Goal: Find specific page/section: Find specific page/section

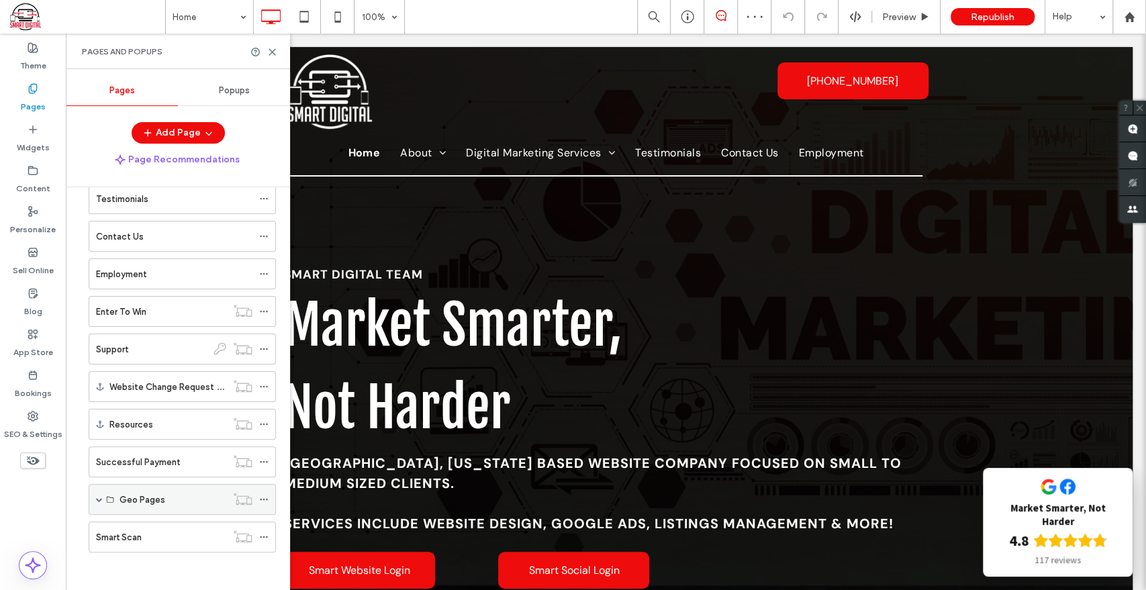
click at [99, 497] on span at bounding box center [99, 499] width 7 height 7
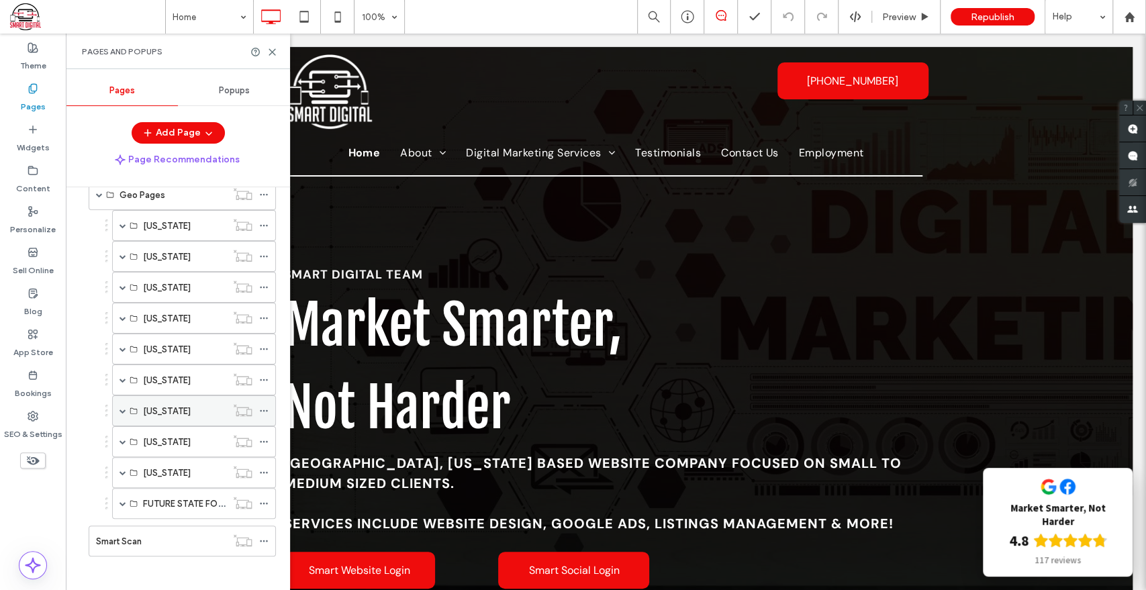
scroll to position [484, 0]
click at [124, 315] on span at bounding box center [122, 316] width 7 height 7
click at [185, 399] on label "Cape Girardeau" at bounding box center [175, 408] width 64 height 23
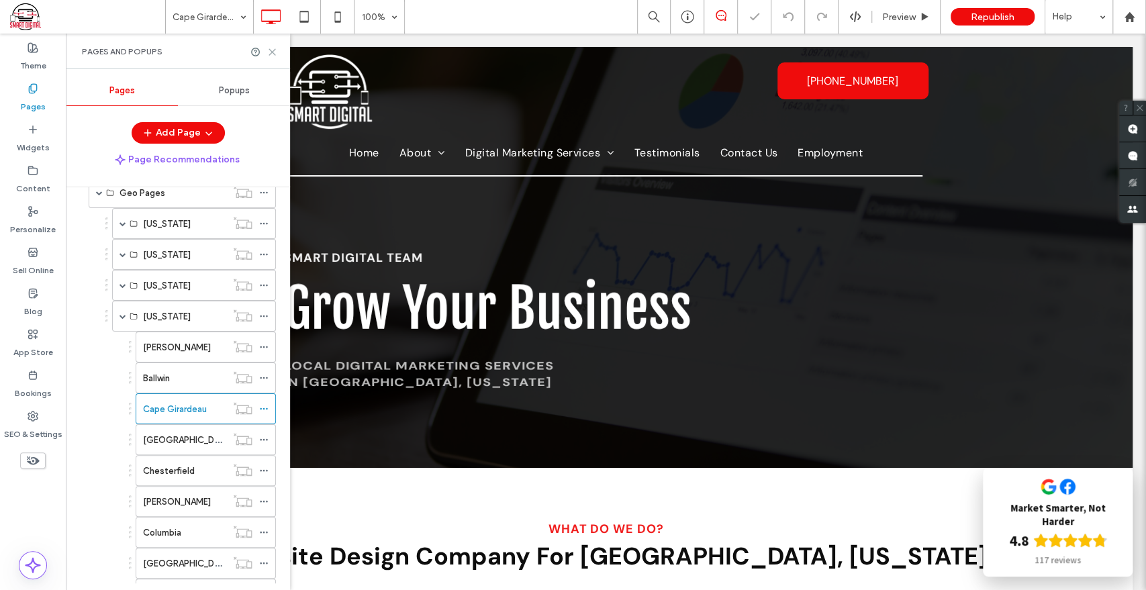
click at [269, 47] on icon at bounding box center [272, 52] width 10 height 10
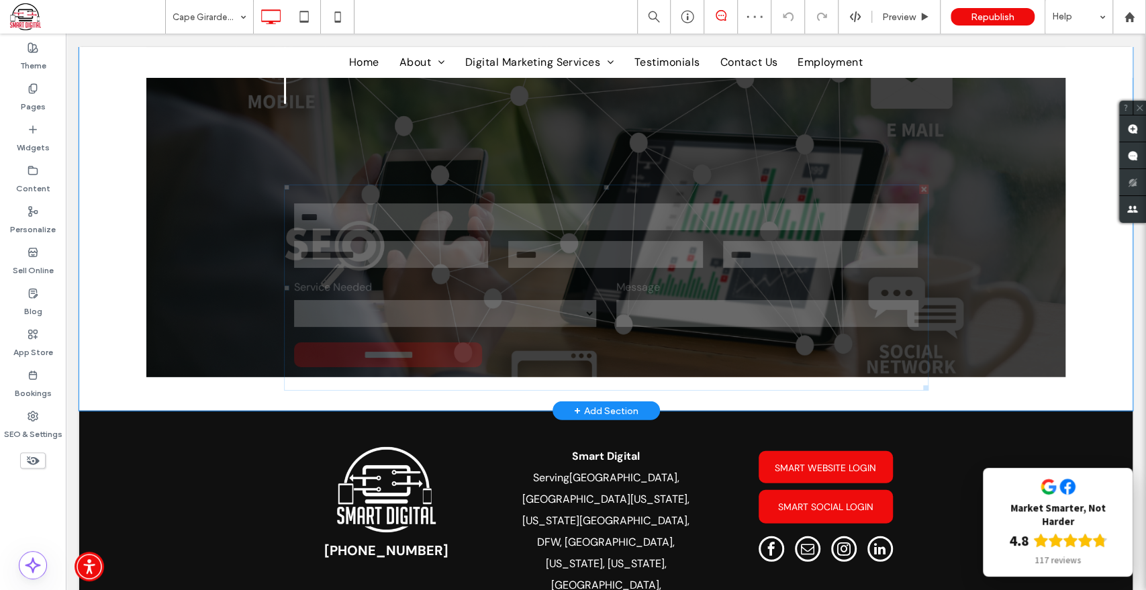
scroll to position [2164, 0]
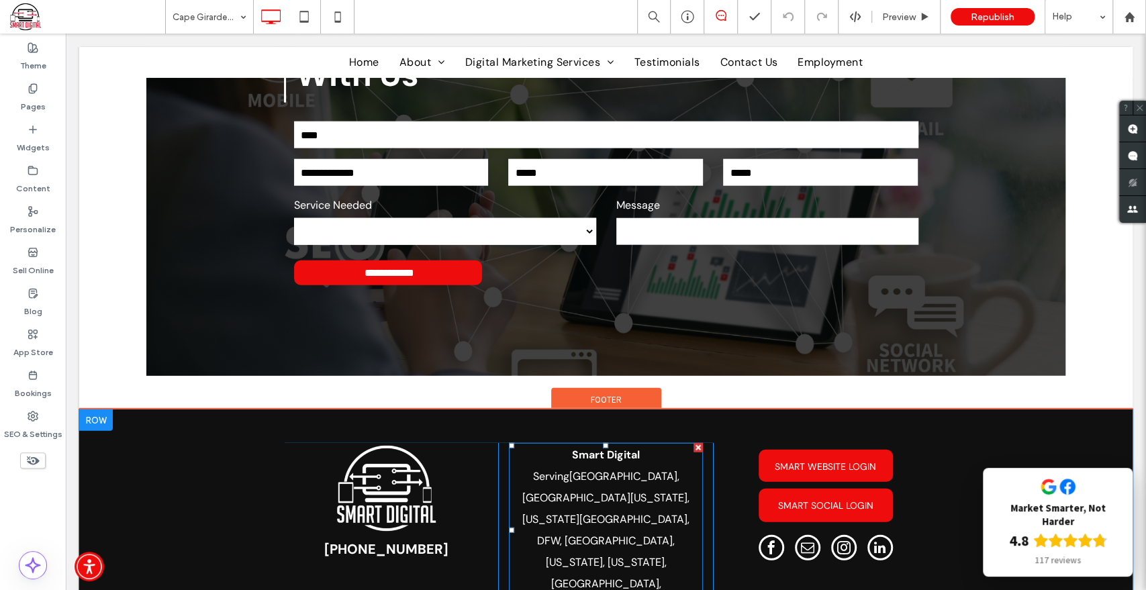
click at [532, 491] on link "[GEOGRAPHIC_DATA][US_STATE]" at bounding box center [604, 498] width 165 height 14
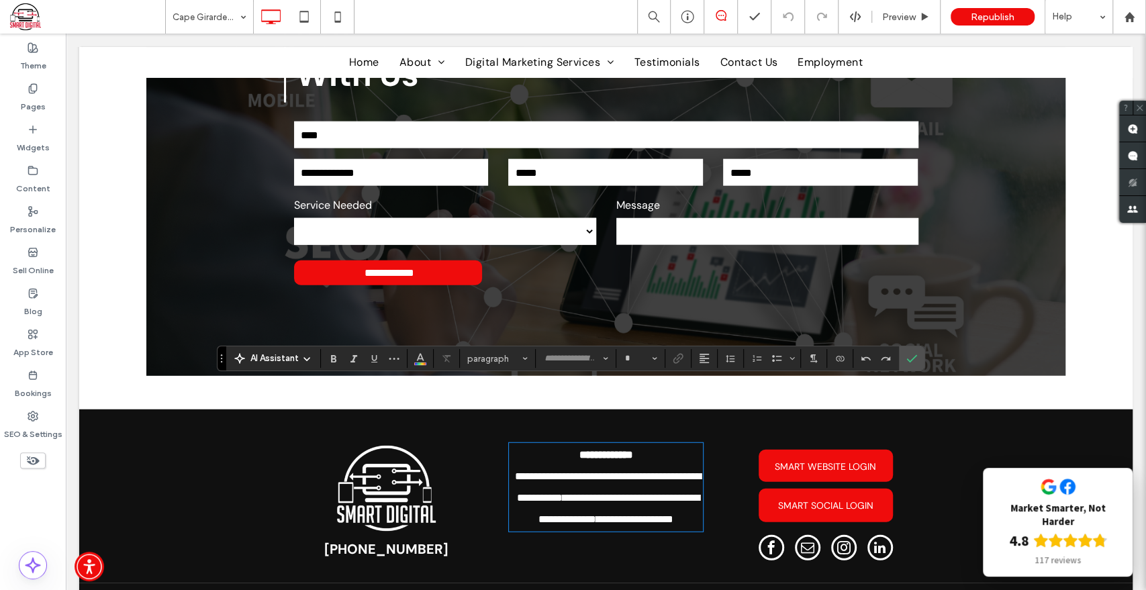
type input "*******"
type input "**"
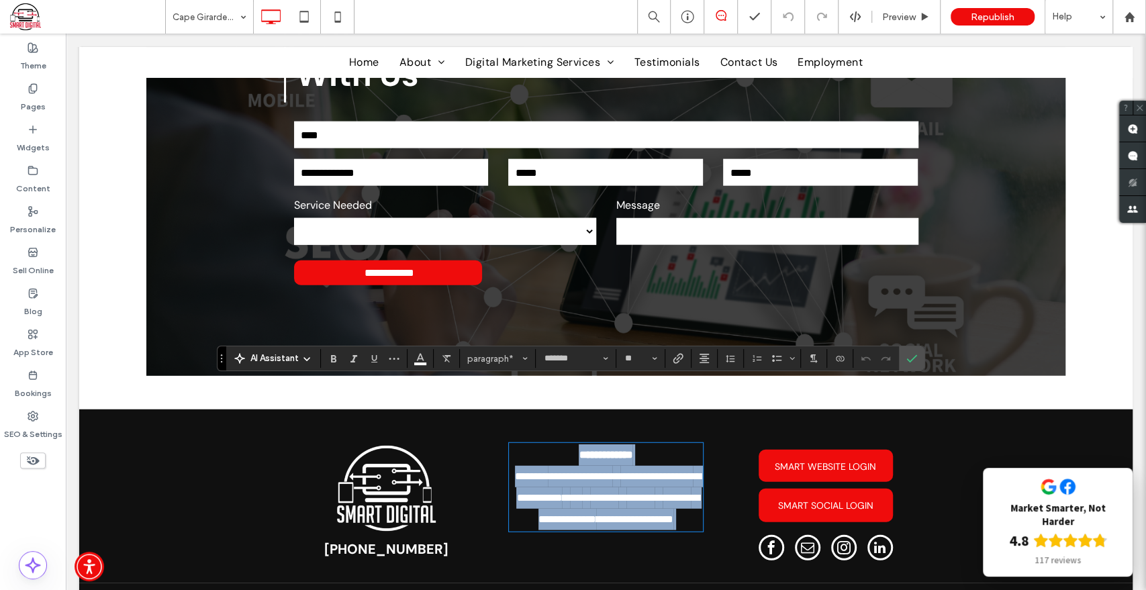
click at [620, 471] on link "**********" at bounding box center [656, 476] width 73 height 10
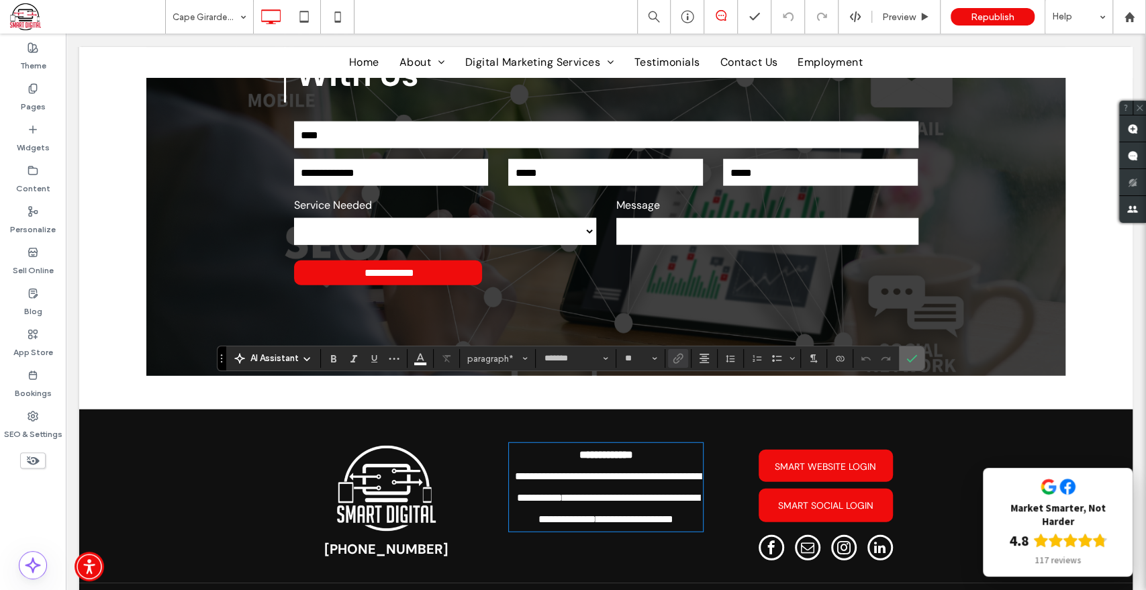
click at [903, 365] on label "Confirm" at bounding box center [912, 358] width 20 height 24
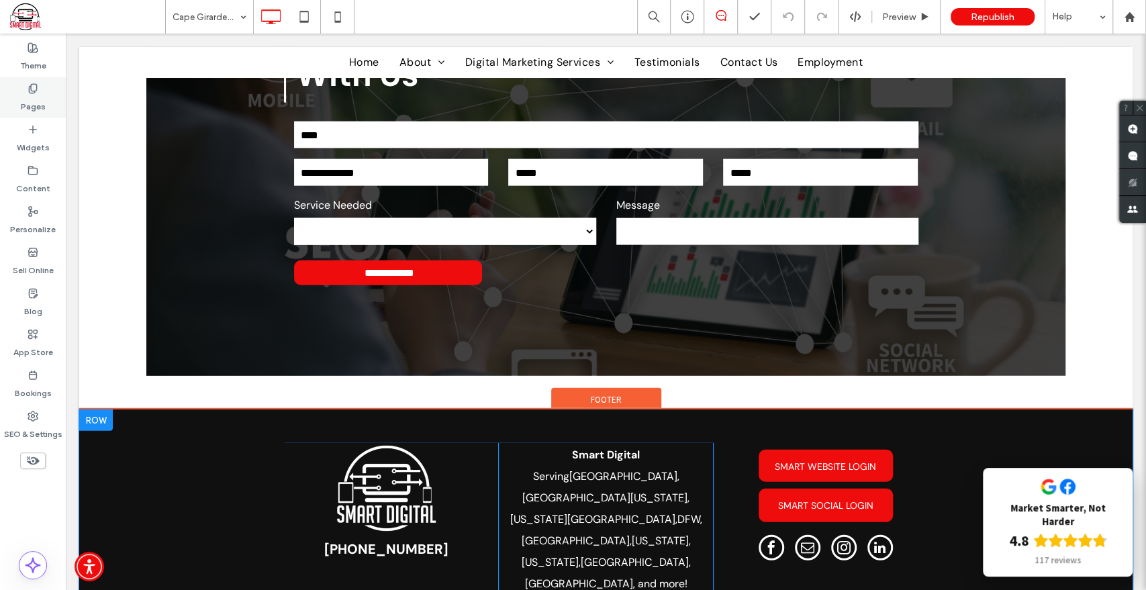
click at [19, 99] on div "Pages" at bounding box center [33, 97] width 66 height 41
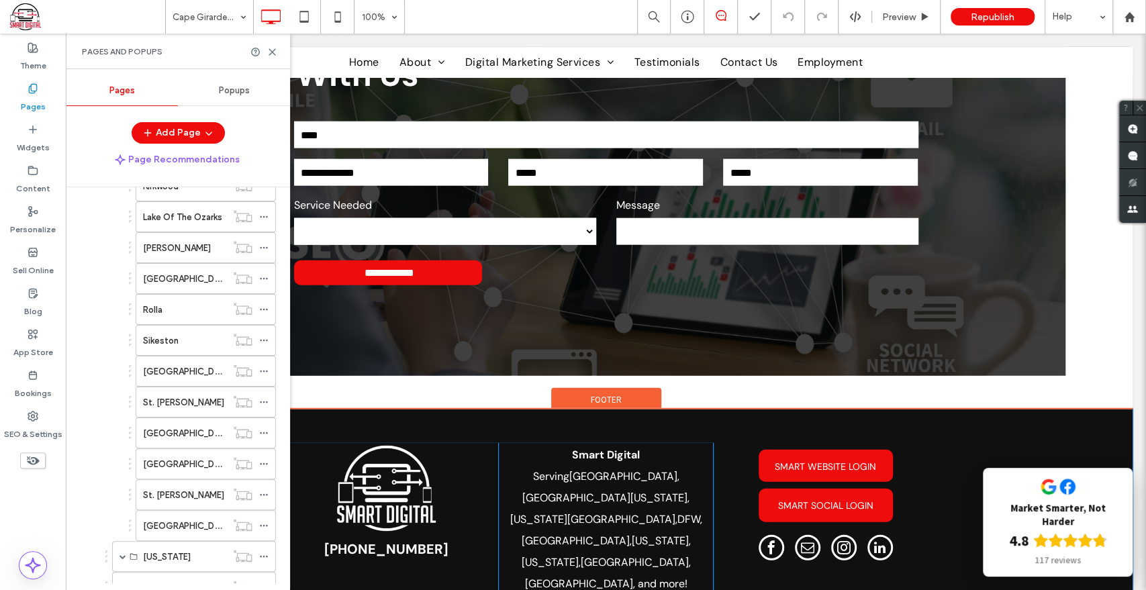
scroll to position [1193, 0]
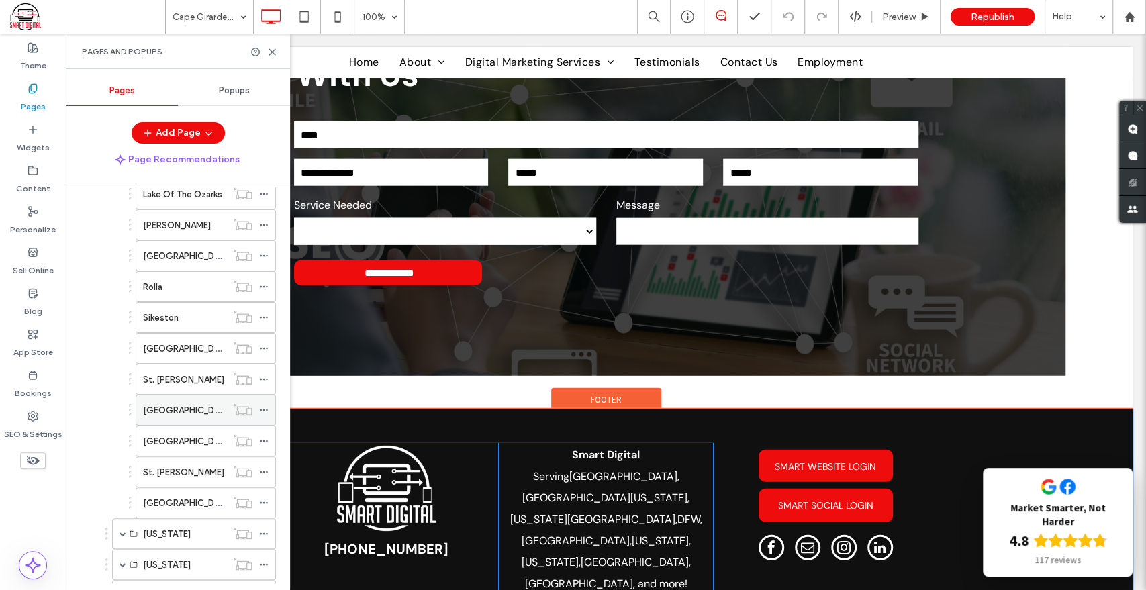
click at [169, 407] on label "[GEOGRAPHIC_DATA]" at bounding box center [188, 410] width 90 height 23
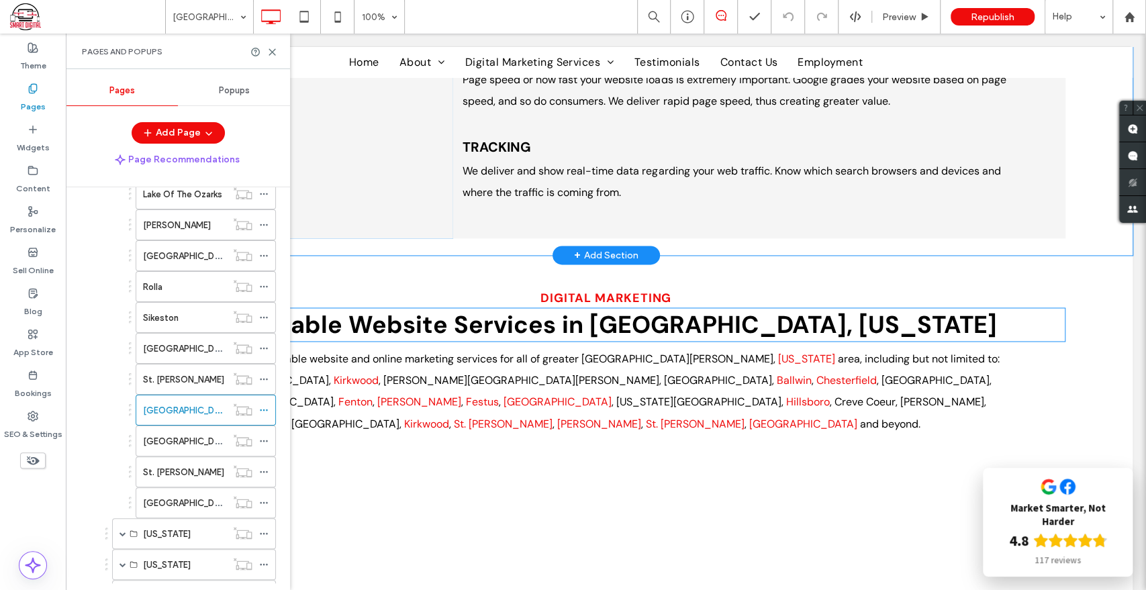
scroll to position [1343, 0]
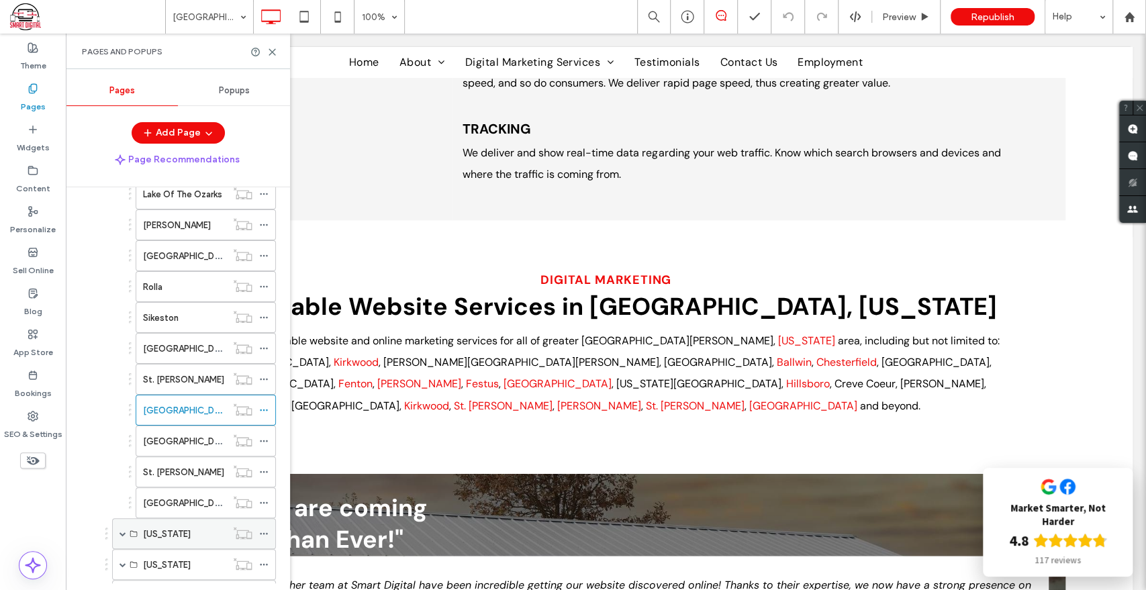
click at [124, 530] on span at bounding box center [122, 534] width 7 height 30
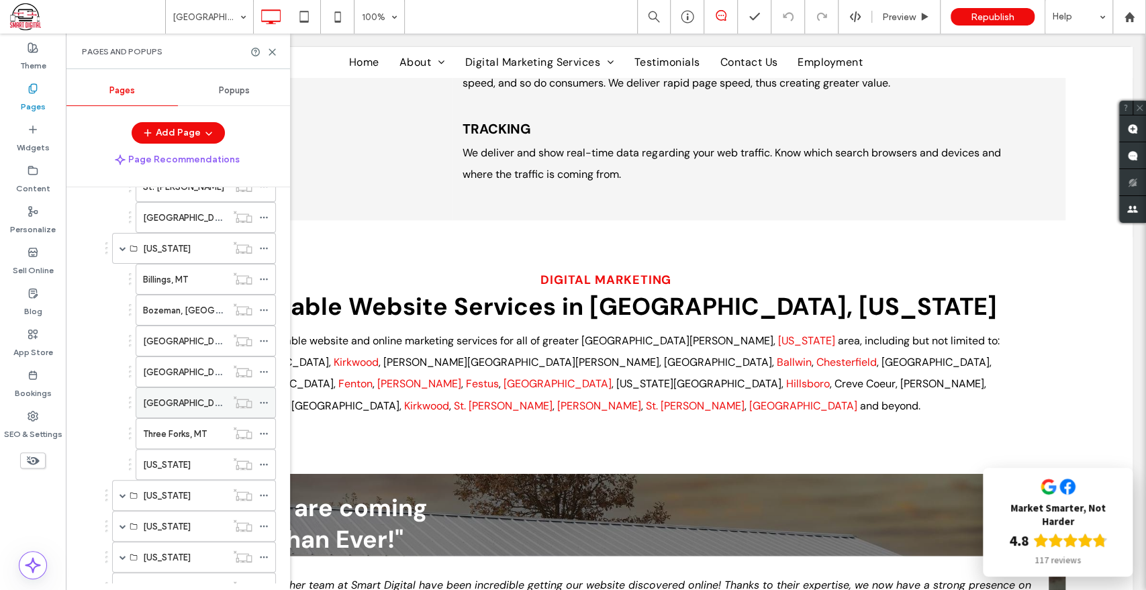
scroll to position [1492, 0]
